Goal: Transaction & Acquisition: Purchase product/service

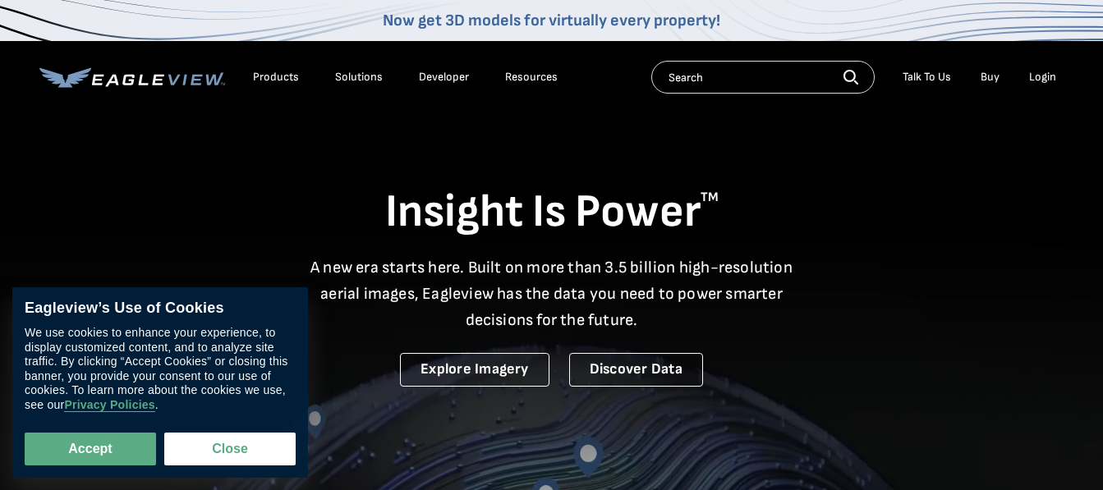
click at [1038, 76] on div "Login" at bounding box center [1042, 77] width 27 height 15
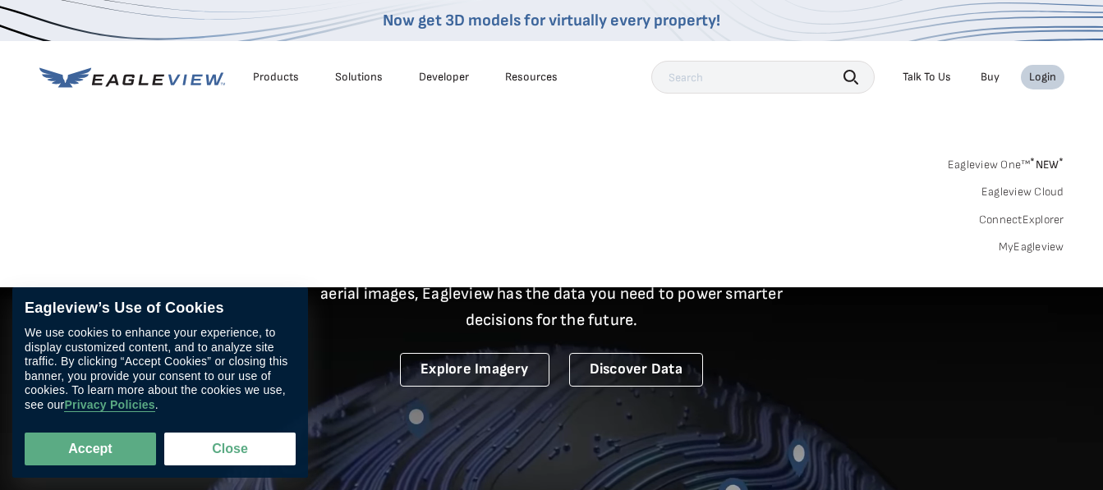
click at [1044, 76] on div "Login" at bounding box center [1042, 77] width 27 height 15
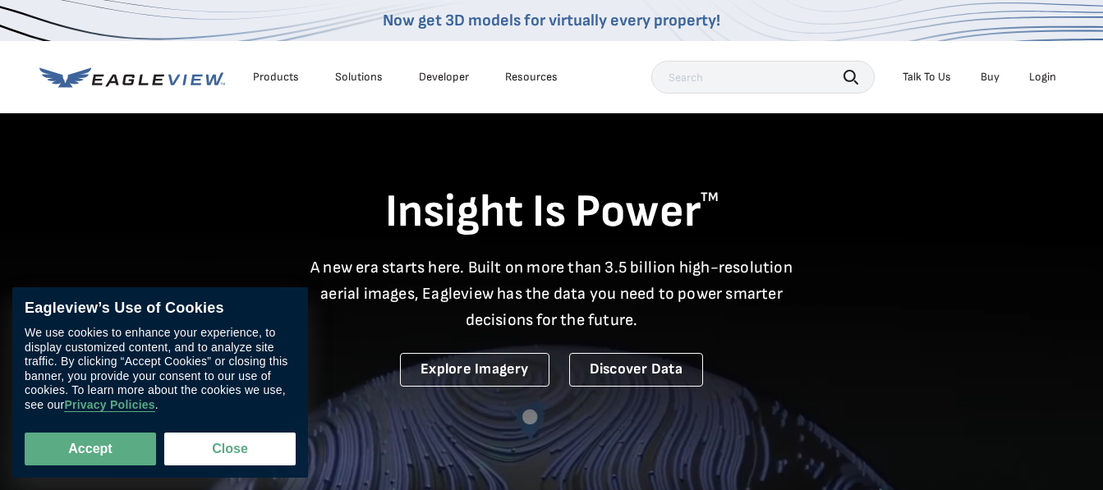
click at [1033, 80] on div "Login" at bounding box center [1042, 77] width 27 height 15
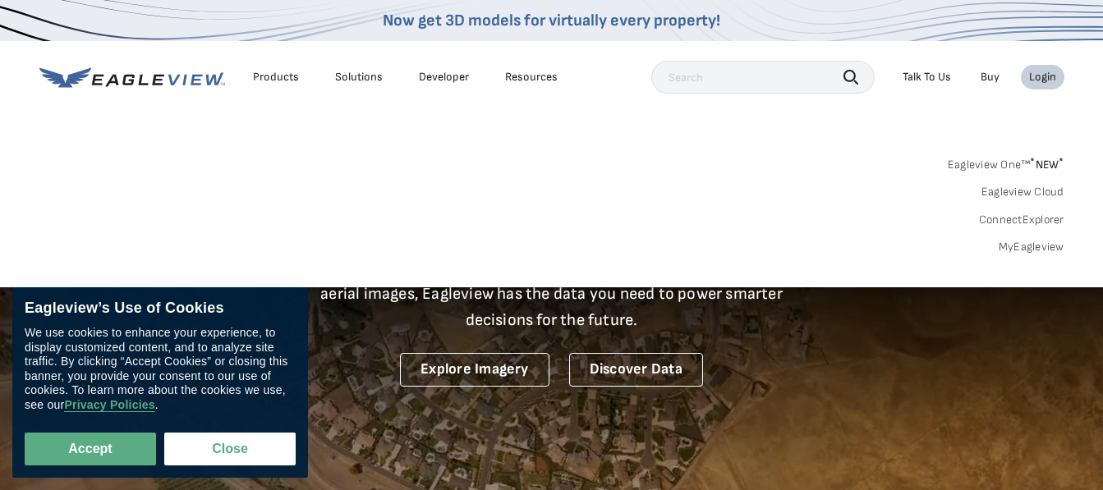
click at [1023, 246] on link "MyEagleview" at bounding box center [1032, 247] width 66 height 15
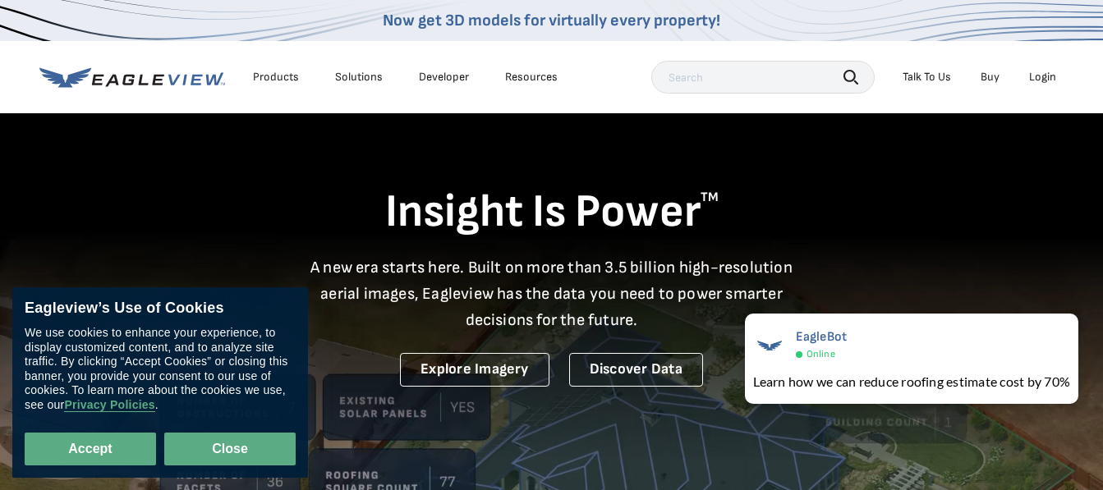
click at [217, 461] on button "Close" at bounding box center [229, 449] width 131 height 33
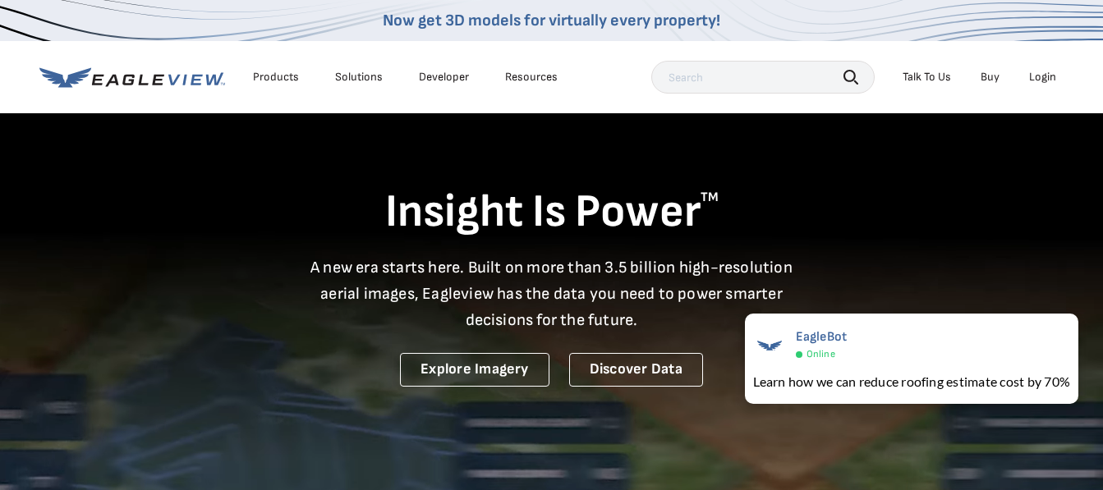
click at [1041, 69] on li "Login" at bounding box center [1043, 77] width 44 height 25
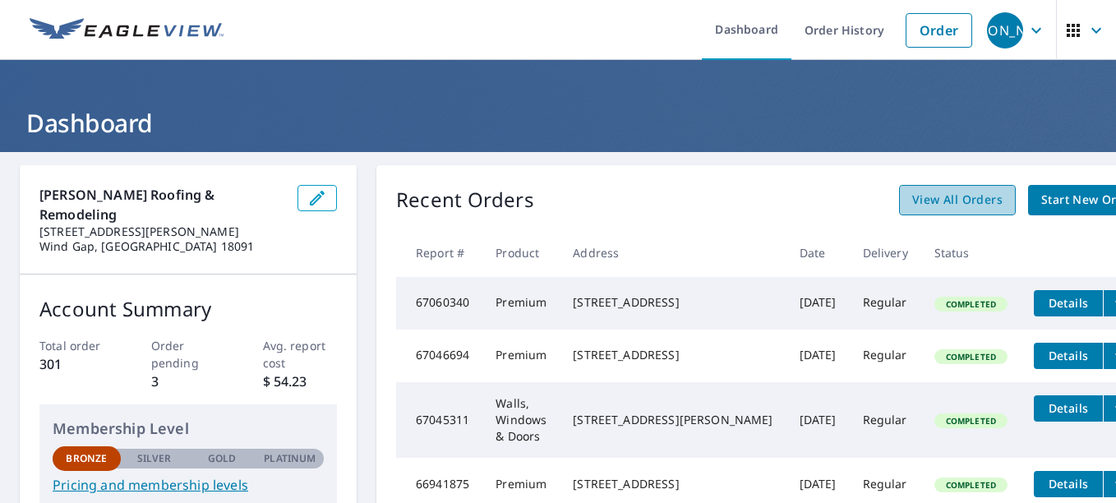
click at [912, 200] on span "View All Orders" at bounding box center [957, 200] width 90 height 21
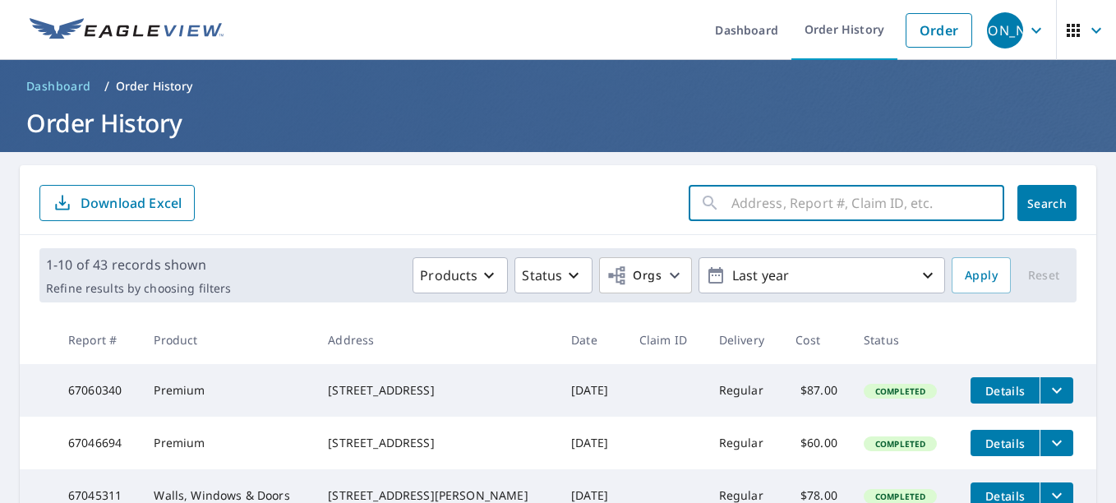
click at [831, 198] on input "text" at bounding box center [867, 203] width 273 height 46
type input "W"
type input "1801 Washington"
click at [1017, 216] on button "Search" at bounding box center [1046, 203] width 59 height 36
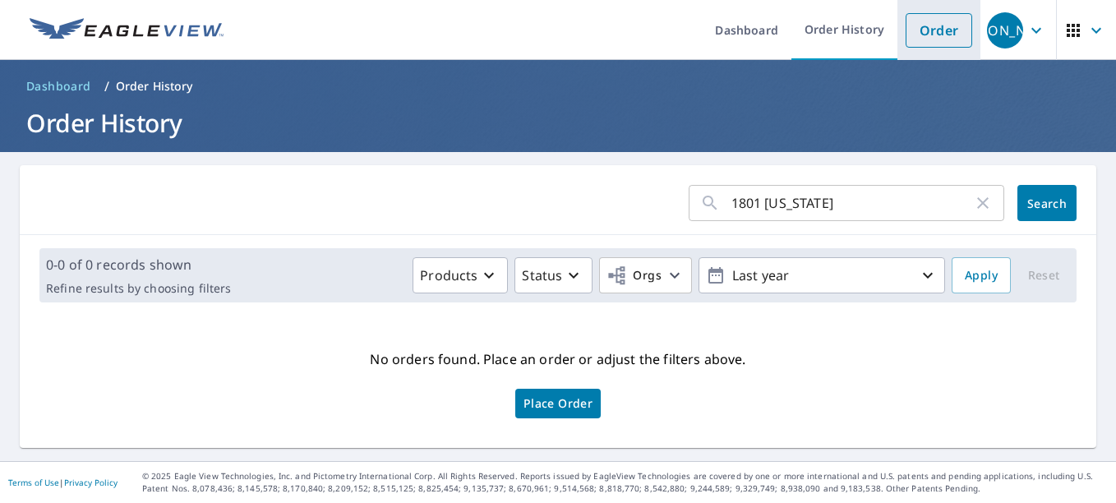
click at [916, 40] on link "Order" at bounding box center [938, 30] width 67 height 35
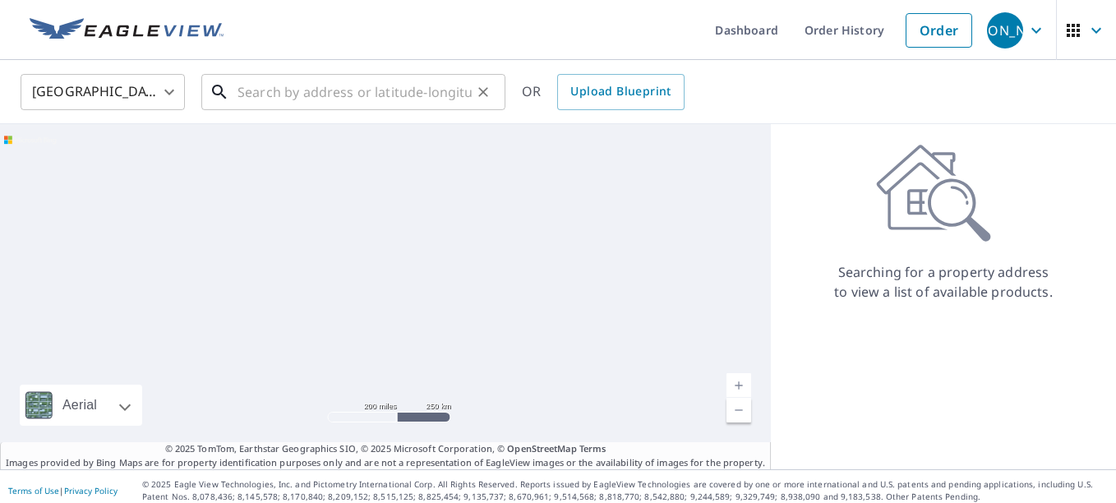
click at [396, 81] on input "text" at bounding box center [354, 92] width 234 height 46
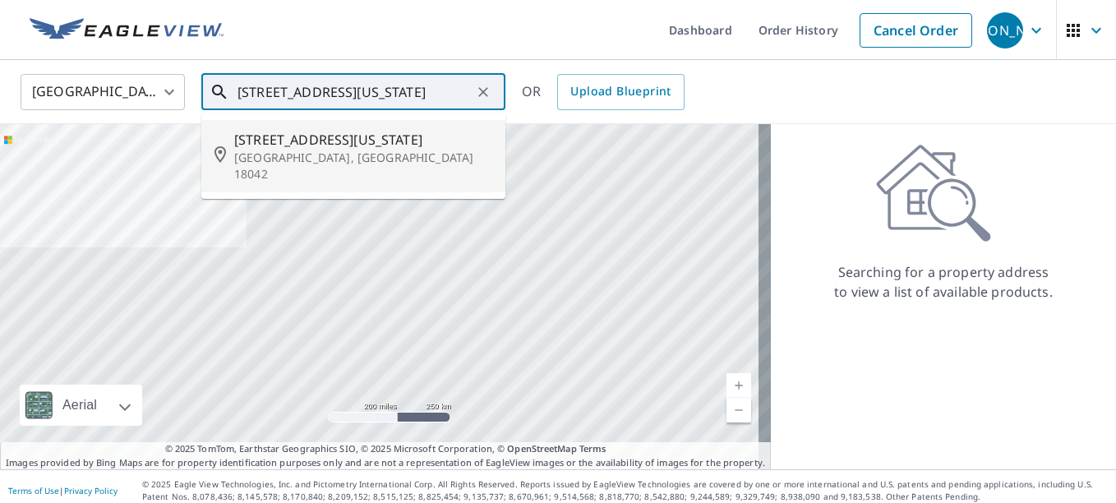
click at [361, 137] on span "1800 Washington Blvd" at bounding box center [363, 140] width 258 height 20
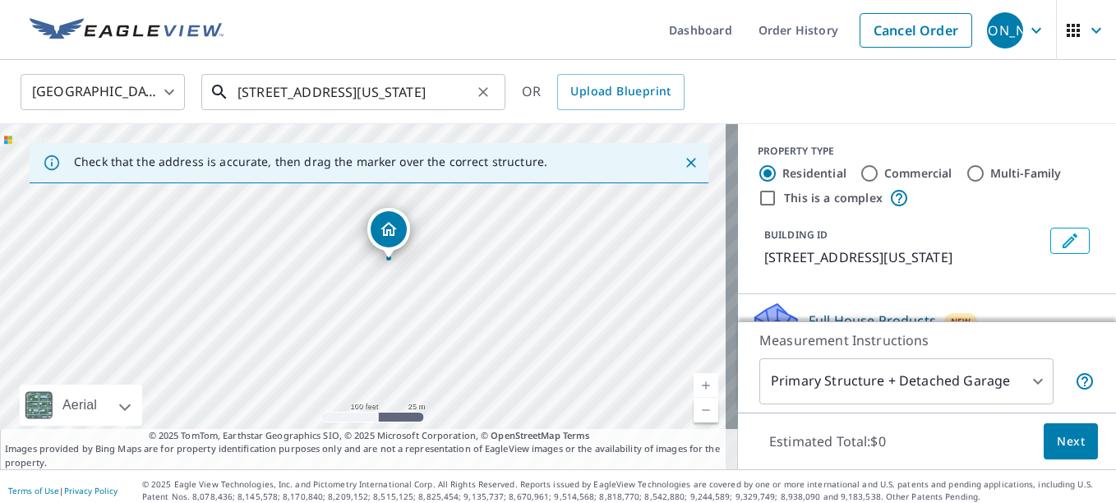
click at [272, 98] on input "1800 Washington Blvd Easton, PA 18042" at bounding box center [354, 92] width 234 height 46
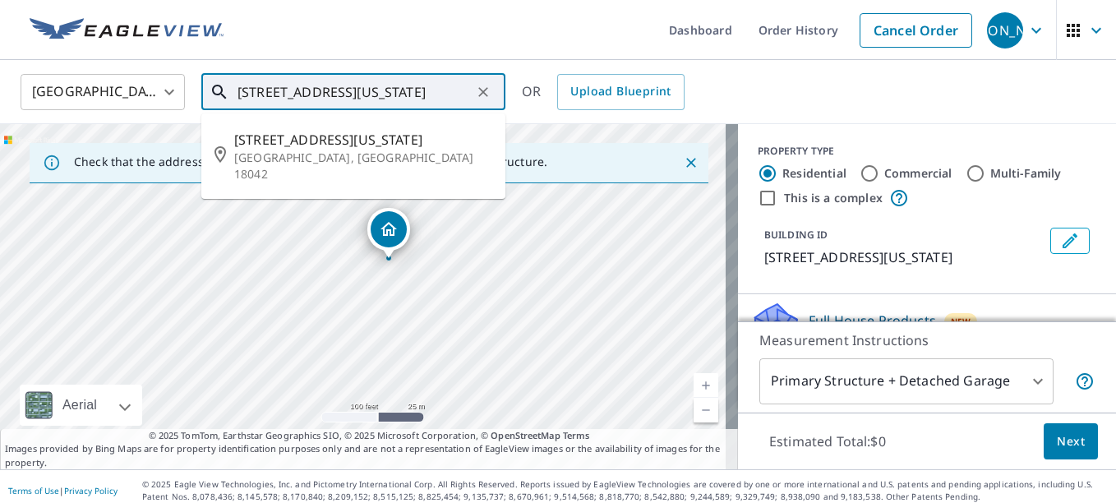
click at [266, 94] on input "1800 Washington Blvd Easton, PA 18042" at bounding box center [354, 92] width 234 height 46
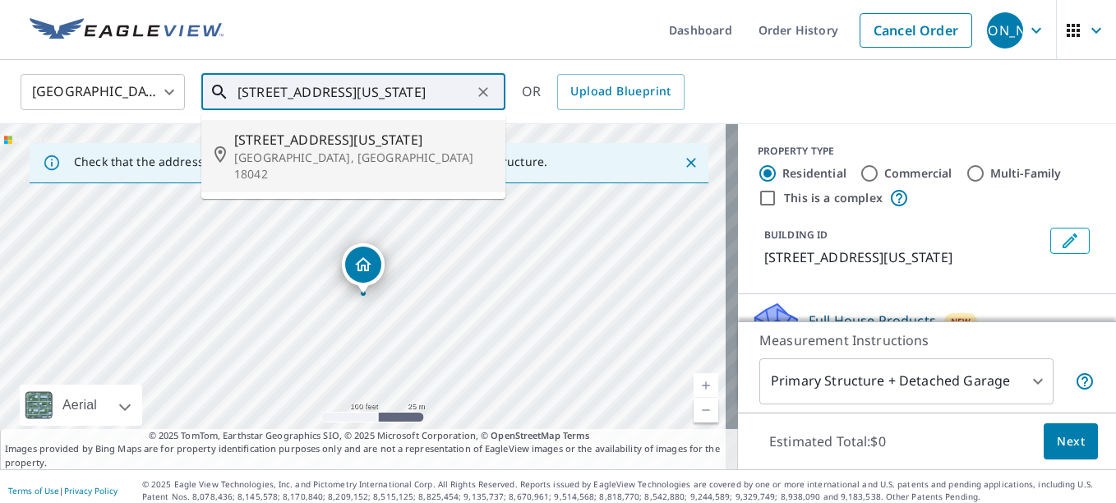
click at [301, 150] on p "Easton, PA 18042" at bounding box center [363, 166] width 258 height 33
type input "1803 Washington Blvd Easton, PA 18042"
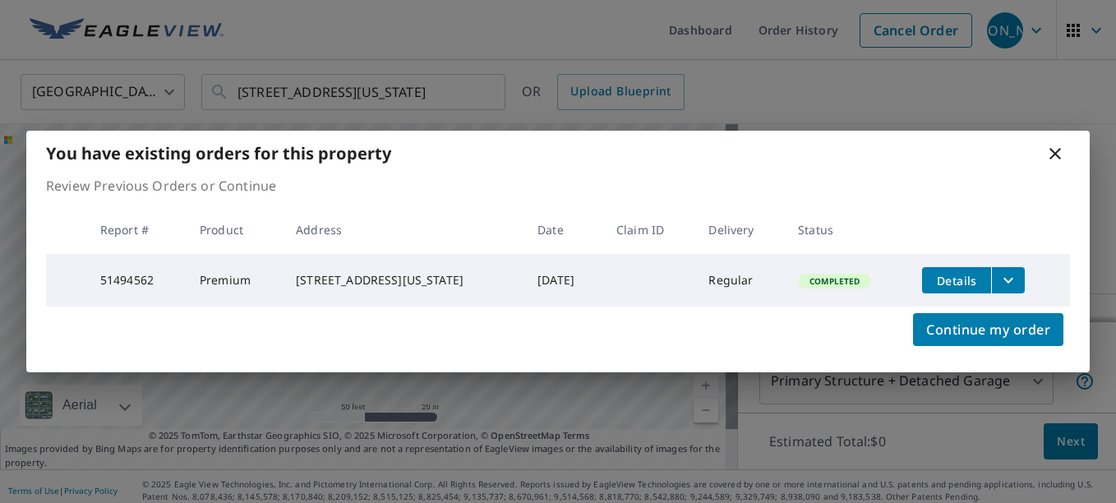
click at [953, 282] on span "Details" at bounding box center [956, 281] width 49 height 16
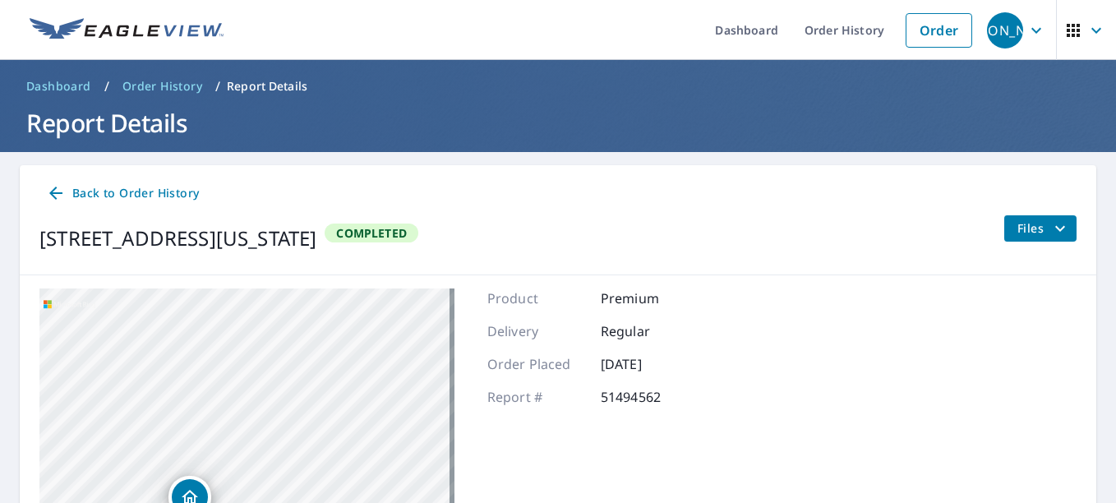
drag, startPoint x: 284, startPoint y: 434, endPoint x: 311, endPoint y: 199, distance: 236.5
click at [311, 197] on div "Back to Order History 1803 Washington Blvd Easton, PA 18042 Completed Files 180…" at bounding box center [558, 438] width 1076 height 547
drag, startPoint x: 208, startPoint y: 434, endPoint x: 472, endPoint y: 180, distance: 366.0
click at [464, 194] on div "Back to Order History 1803 Washington Blvd Easton, PA 18042 Completed Files 180…" at bounding box center [558, 438] width 1076 height 547
click at [390, 287] on div "1803 Washington Blvd Easton, PA 18042 Aerial Road A standard road map Aerial A …" at bounding box center [558, 493] width 1076 height 437
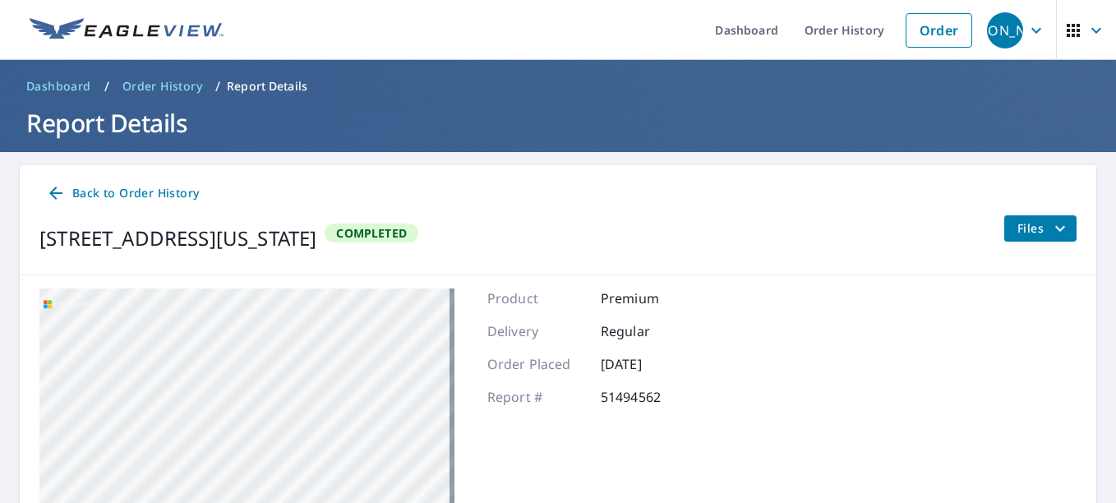
click at [371, 407] on div "1803 Washington Blvd Easton, PA 18042" at bounding box center [246, 493] width 415 height 411
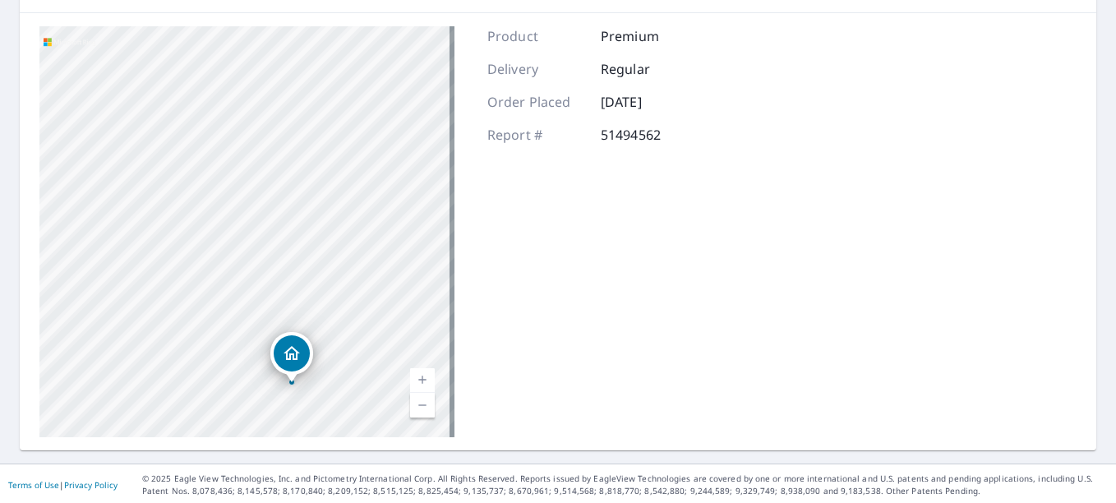
scroll to position [265, 0]
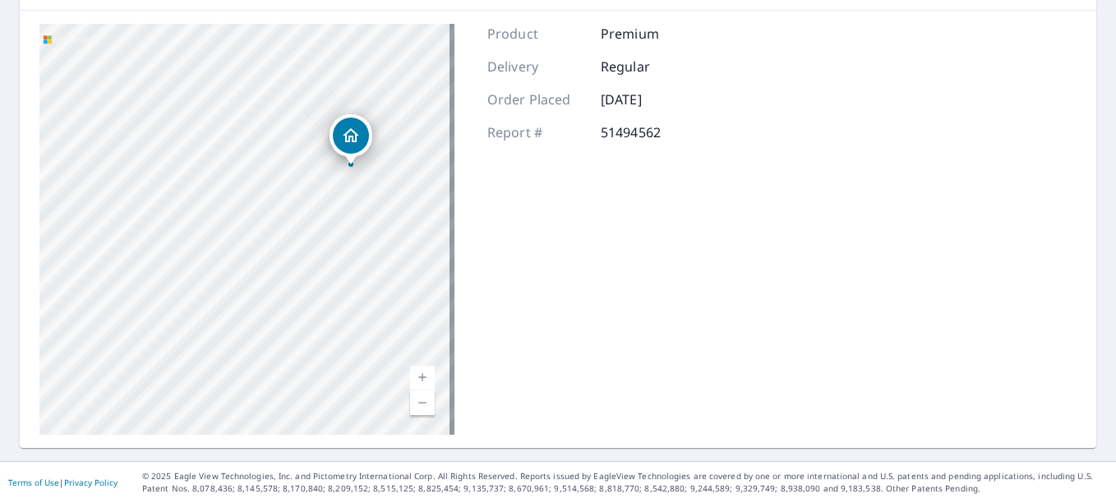
drag, startPoint x: 351, startPoint y: 348, endPoint x: 410, endPoint y: 132, distance: 223.2
click at [410, 132] on div "1803 Washington Blvd Easton, PA 18042" at bounding box center [246, 229] width 415 height 411
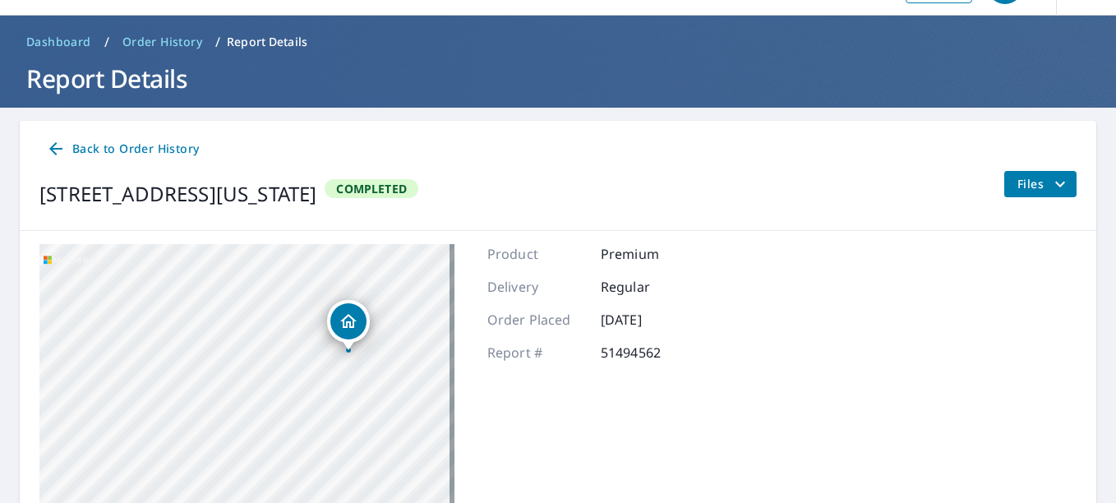
scroll to position [18, 0]
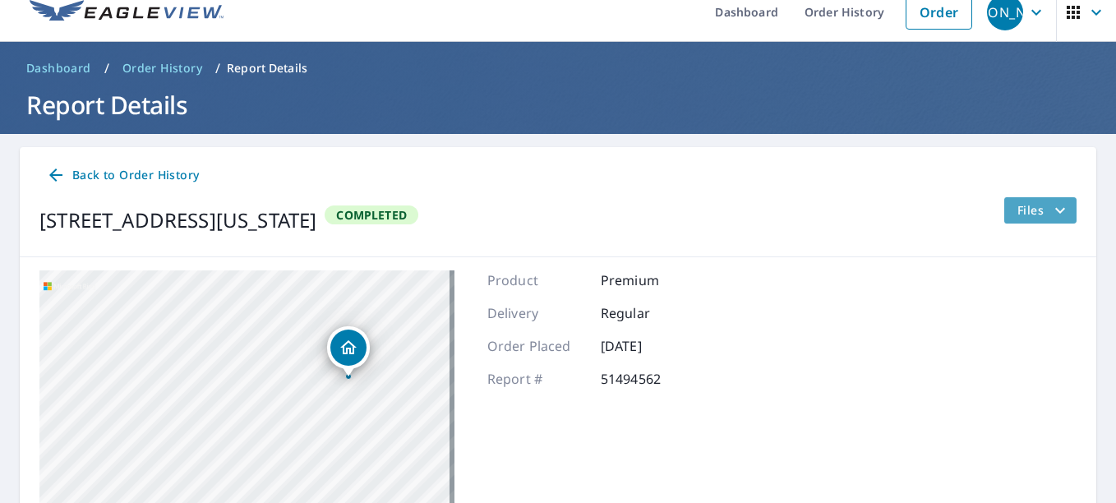
click at [1029, 205] on span "Files" at bounding box center [1043, 210] width 53 height 20
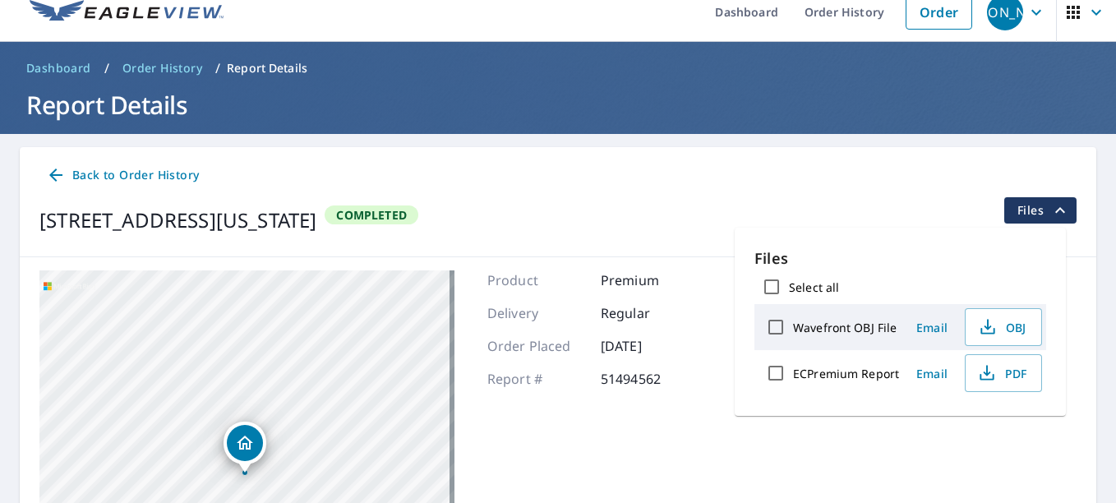
click at [1029, 205] on span "Files" at bounding box center [1043, 210] width 53 height 20
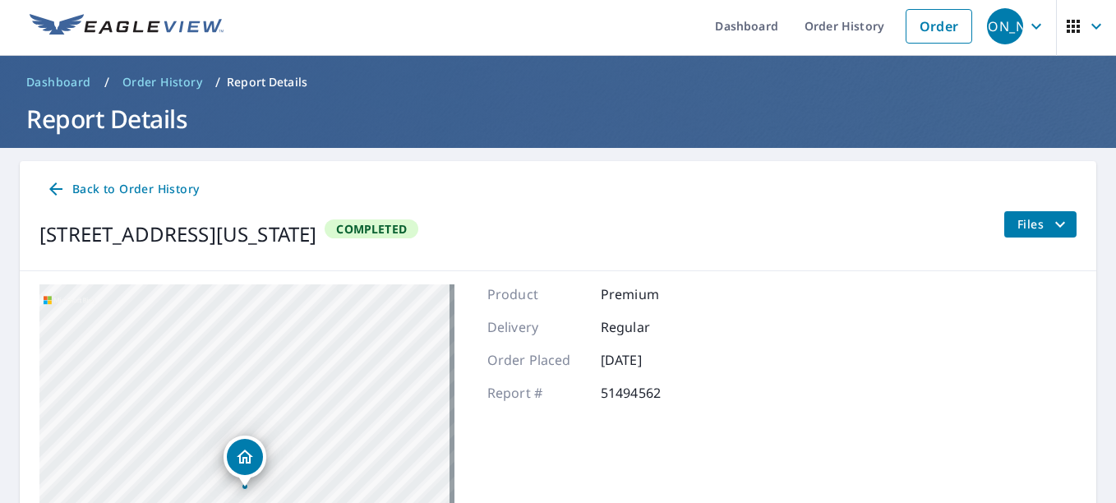
scroll to position [0, 0]
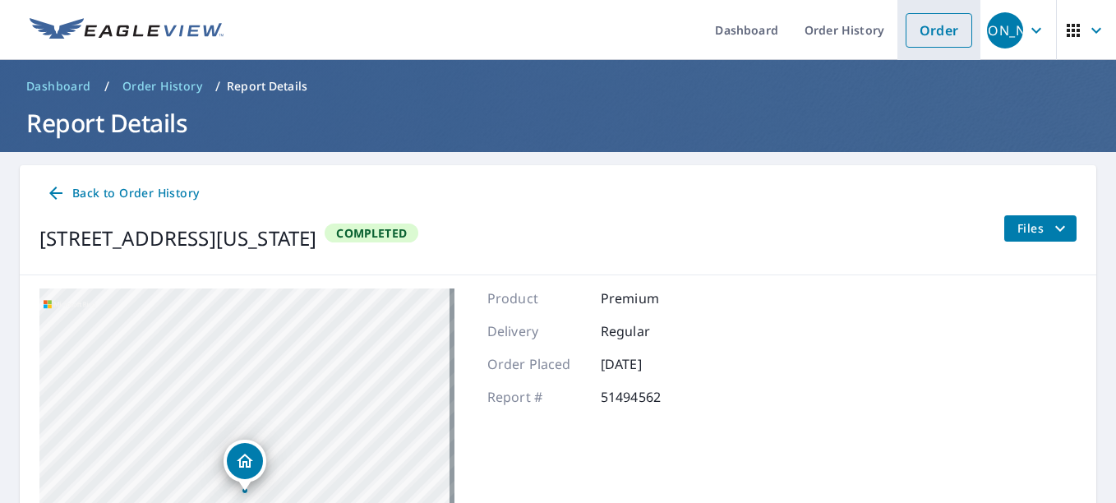
click at [936, 38] on link "Order" at bounding box center [938, 30] width 67 height 35
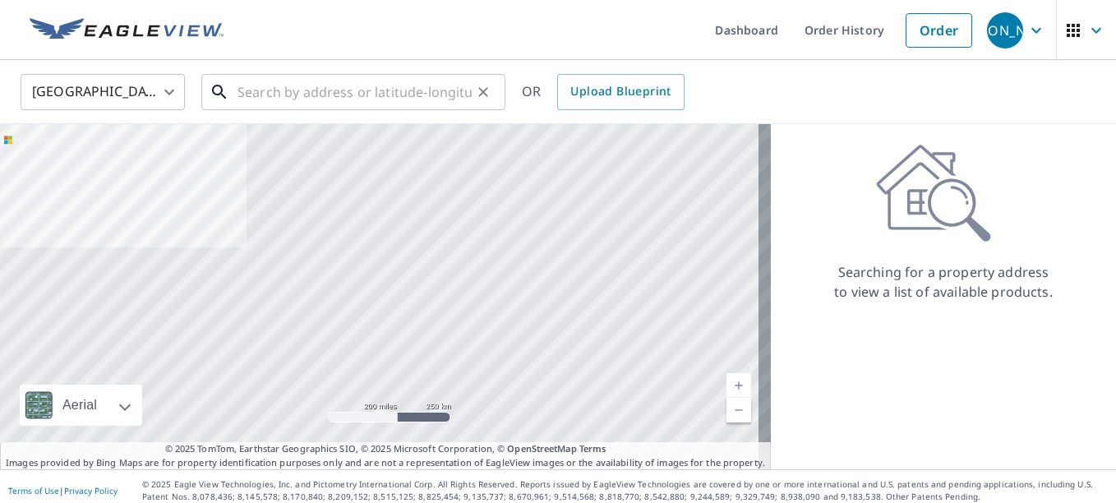
click at [334, 90] on input "text" at bounding box center [354, 92] width 234 height 46
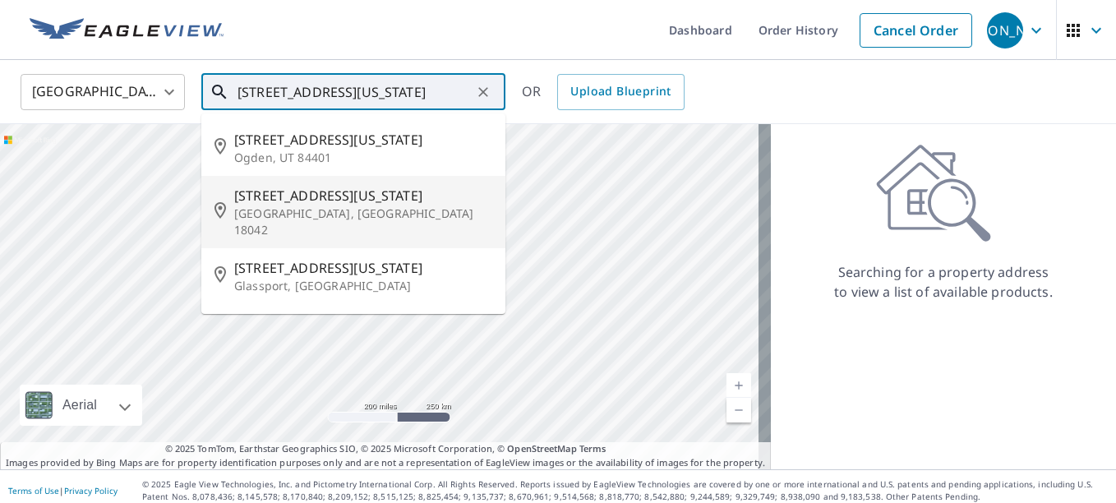
click at [317, 181] on li "1803 Washington Blvd Easton, PA 18042" at bounding box center [353, 212] width 304 height 72
type input "1803 Washington Blvd Easton, PA 18042"
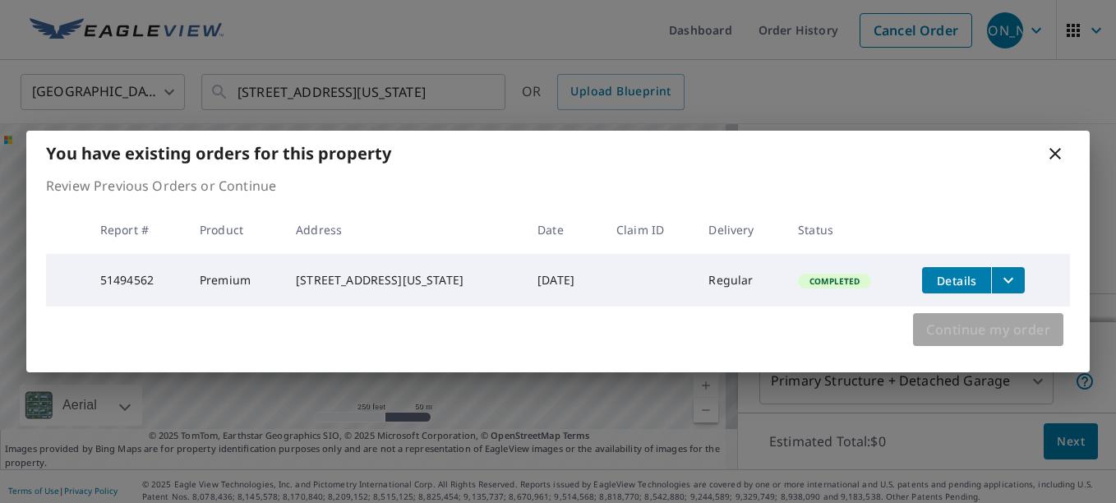
click at [965, 346] on button "Continue my order" at bounding box center [988, 329] width 150 height 33
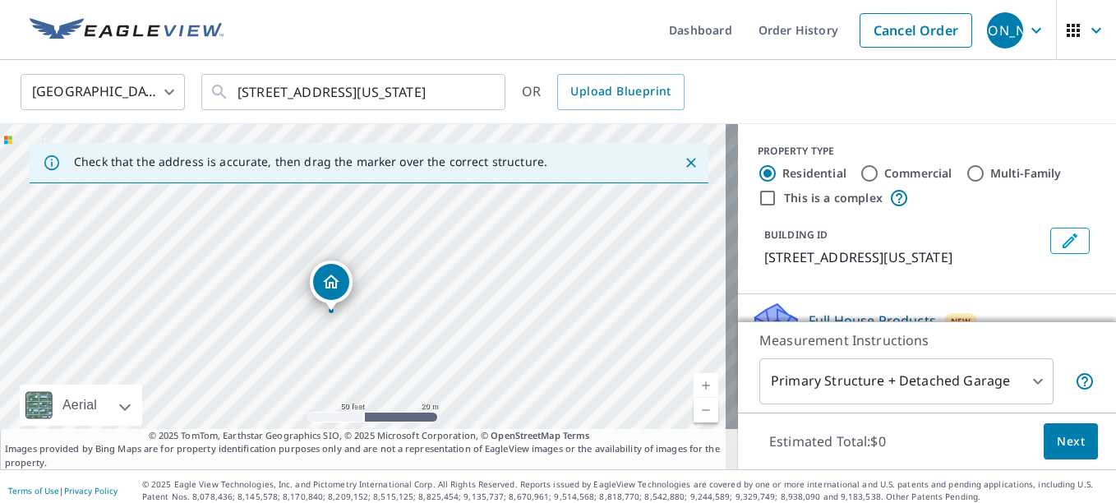
drag, startPoint x: 344, startPoint y: 263, endPoint x: 404, endPoint y: 393, distance: 143.0
click at [404, 393] on div "1803 Washington Blvd Easton, PA 18042" at bounding box center [369, 296] width 738 height 345
click at [973, 375] on body "JA JA Dashboard Order History Cancel Order JA United States US ​ 1803 Washingto…" at bounding box center [558, 251] width 1116 height 503
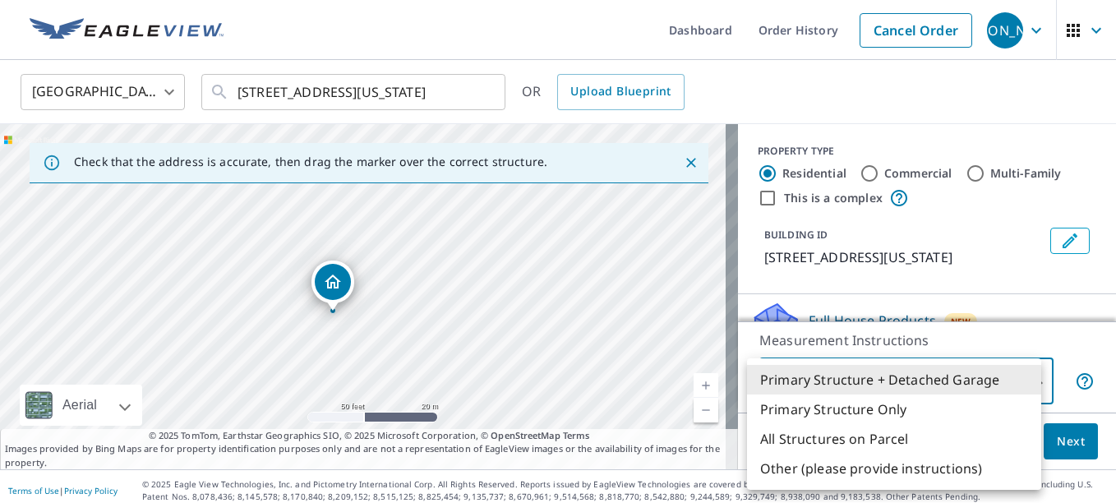
click at [863, 411] on li "Primary Structure Only" at bounding box center [894, 409] width 294 height 30
type input "2"
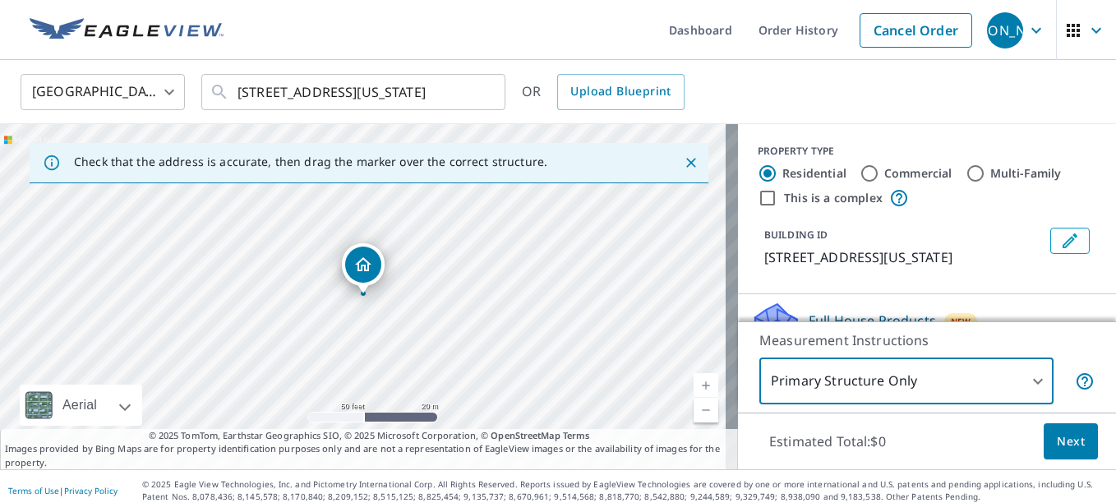
click at [1067, 450] on span "Next" at bounding box center [1070, 441] width 28 height 21
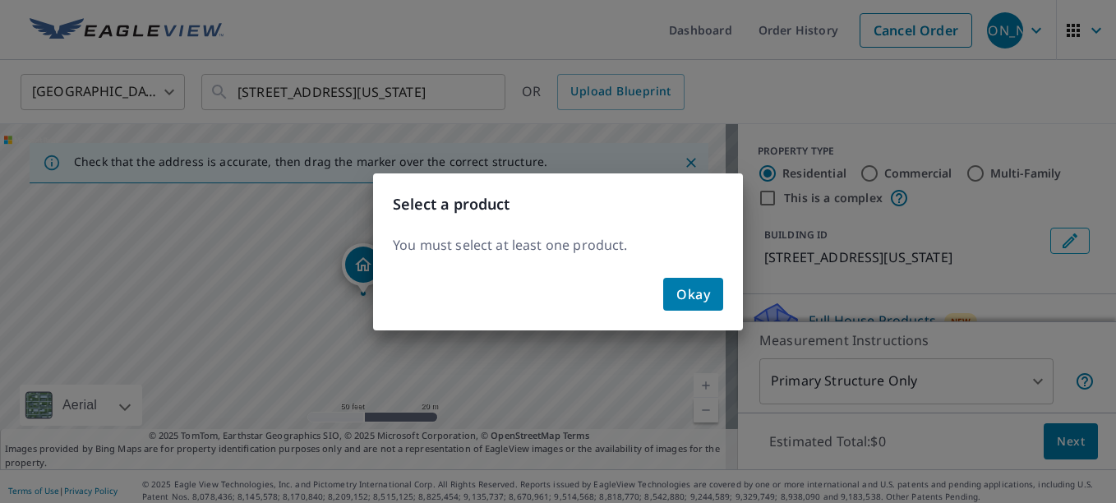
click at [696, 305] on span "Okay" at bounding box center [693, 294] width 34 height 23
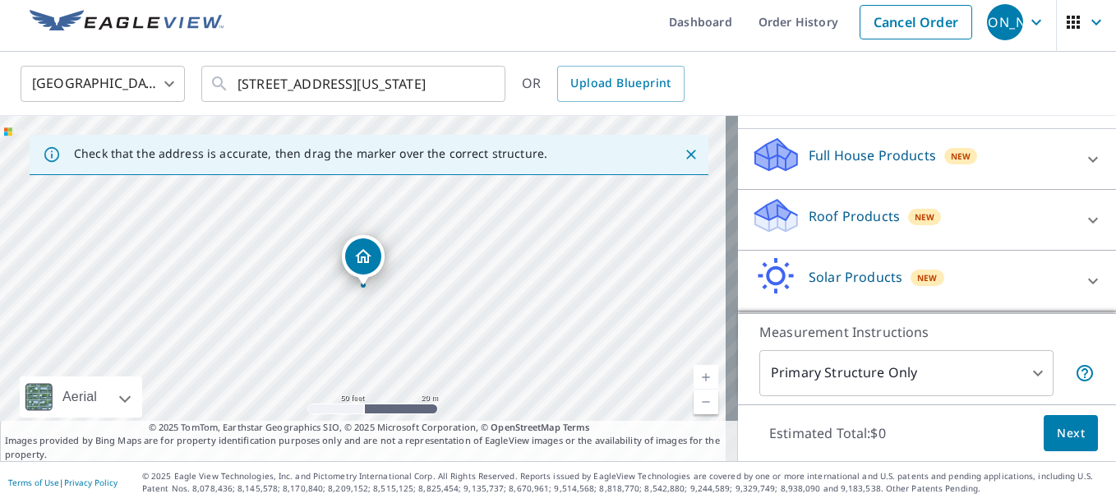
scroll to position [164, 0]
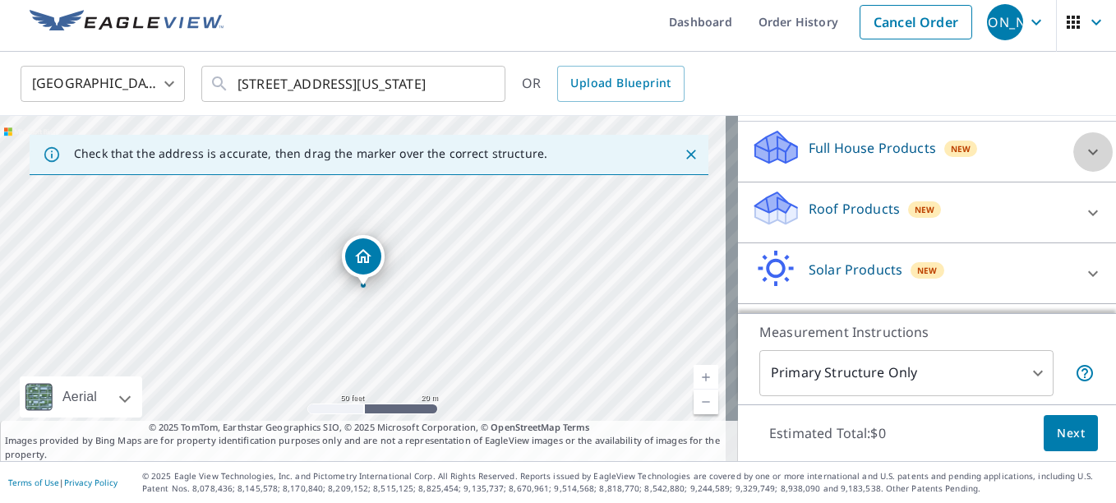
click at [1073, 153] on div at bounding box center [1092, 151] width 39 height 39
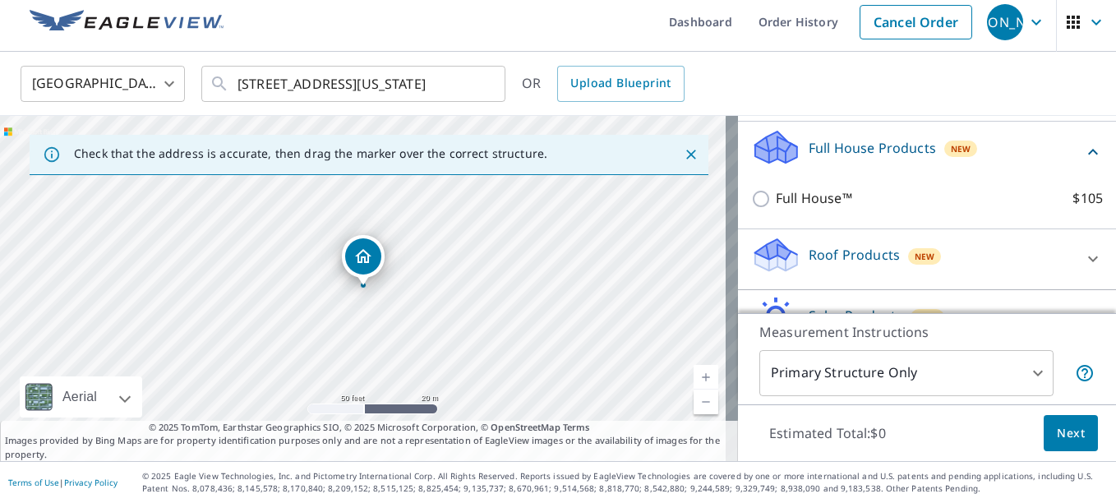
click at [1055, 153] on div "Full House Products New" at bounding box center [917, 151] width 332 height 47
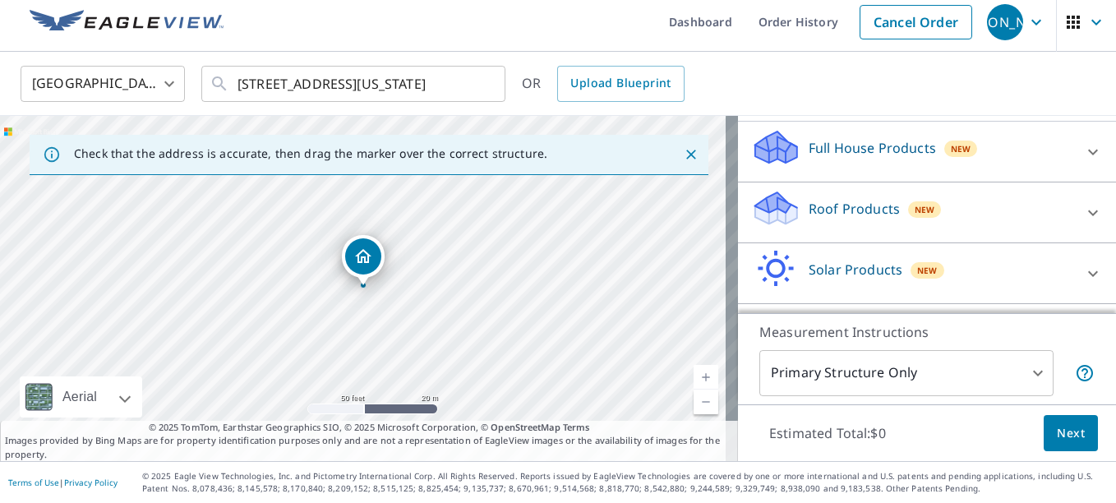
click at [1083, 209] on icon at bounding box center [1093, 213] width 20 height 20
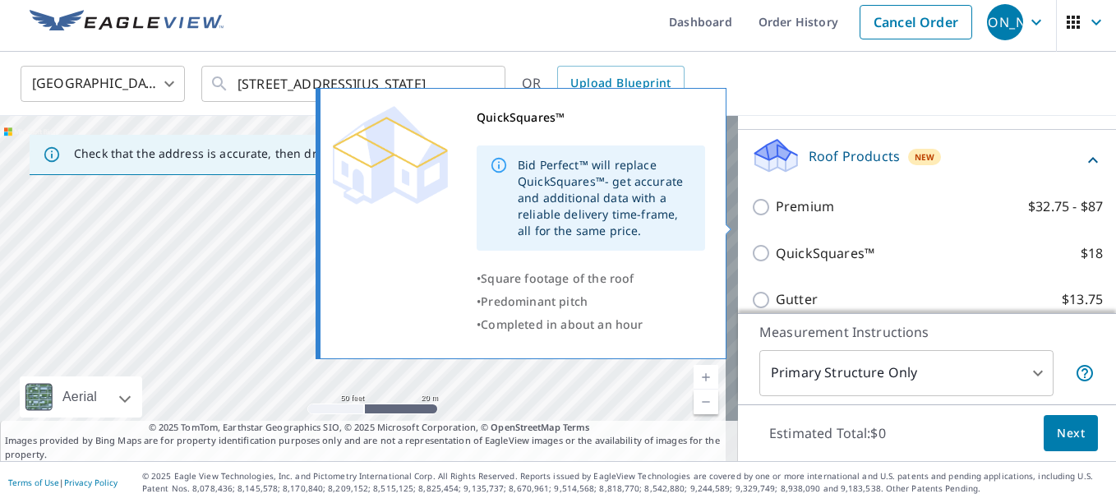
scroll to position [246, 0]
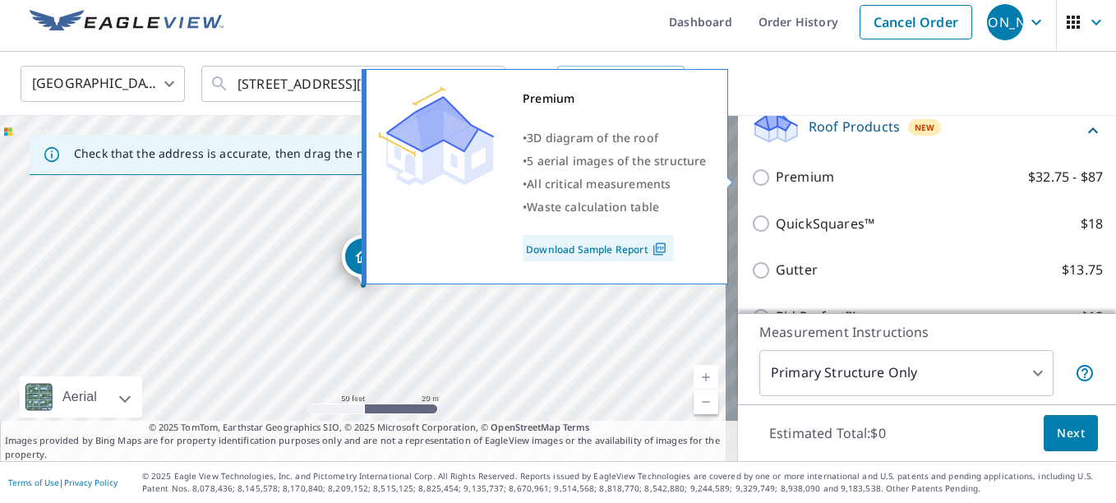
click at [751, 182] on input "Premium $32.75 - $87" at bounding box center [763, 178] width 25 height 20
checkbox input "true"
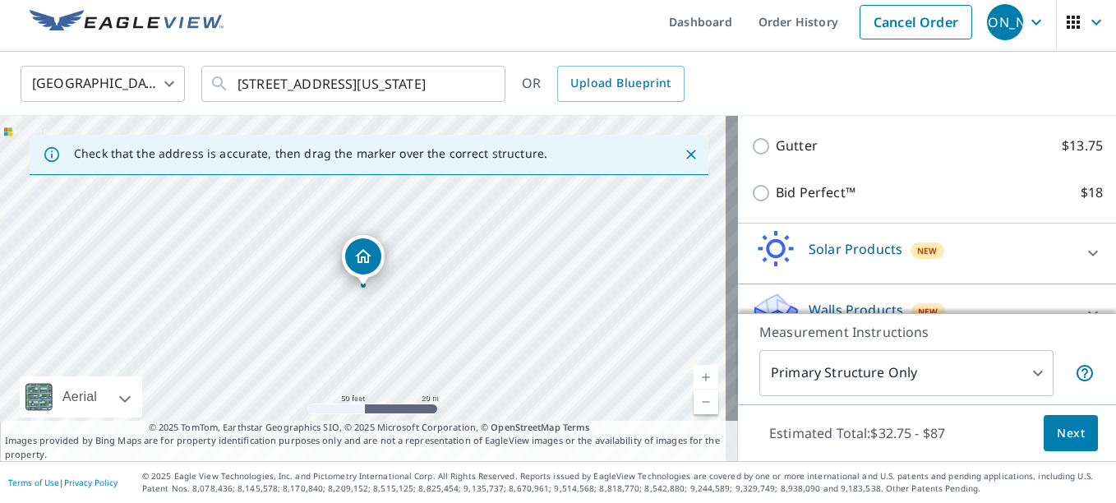
scroll to position [456, 0]
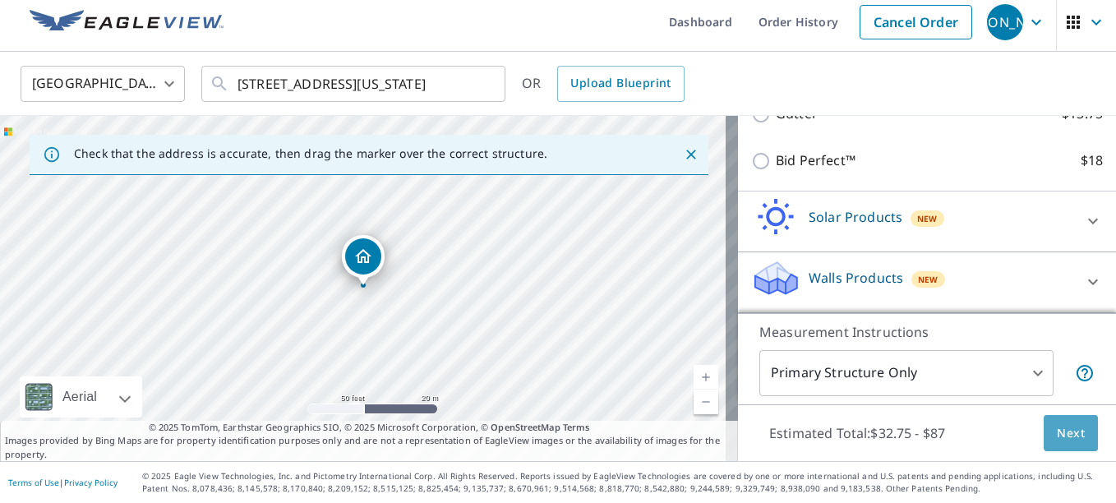
click at [1056, 426] on span "Next" at bounding box center [1070, 433] width 28 height 21
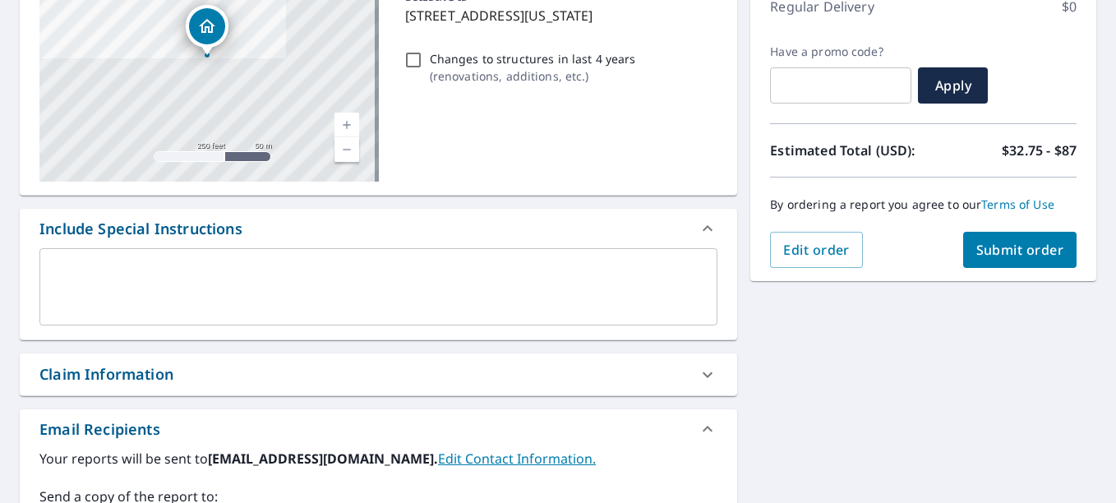
scroll to position [255, 0]
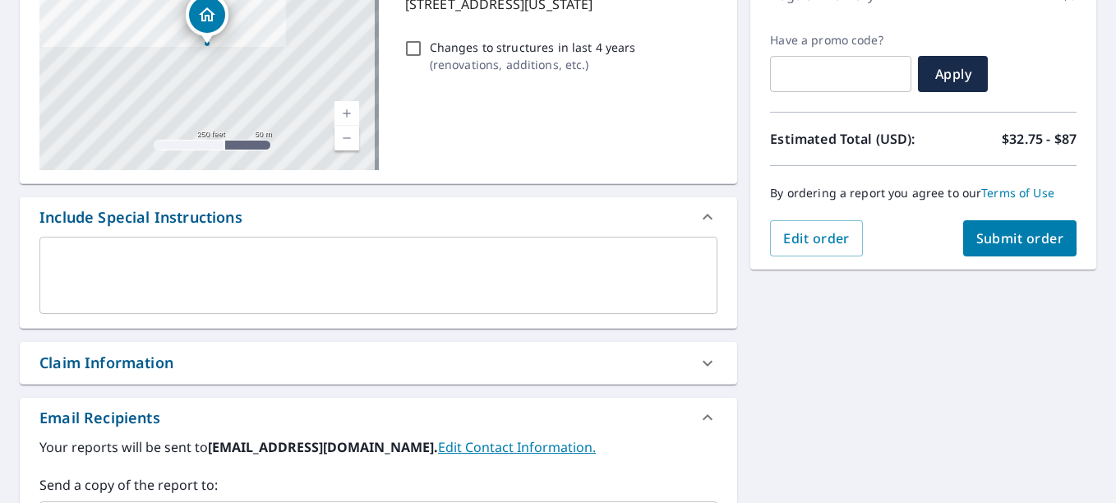
click at [1015, 243] on span "Submit order" at bounding box center [1020, 238] width 88 height 18
